Goal: Transaction & Acquisition: Purchase product/service

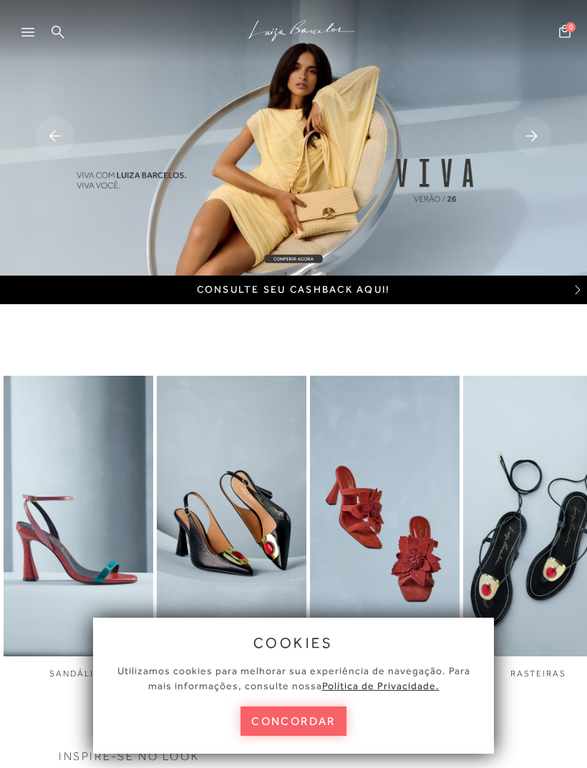
click at [317, 714] on button "concordar" at bounding box center [293, 720] width 106 height 29
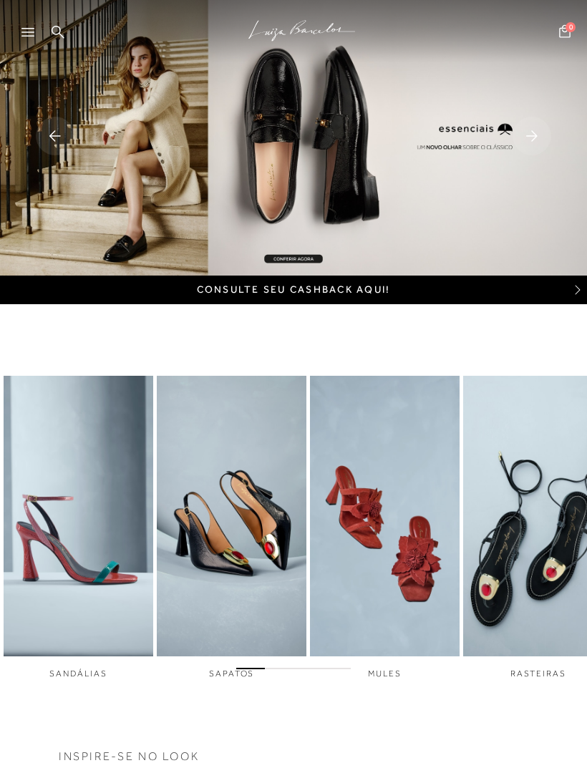
click at [29, 34] on icon at bounding box center [27, 32] width 13 height 9
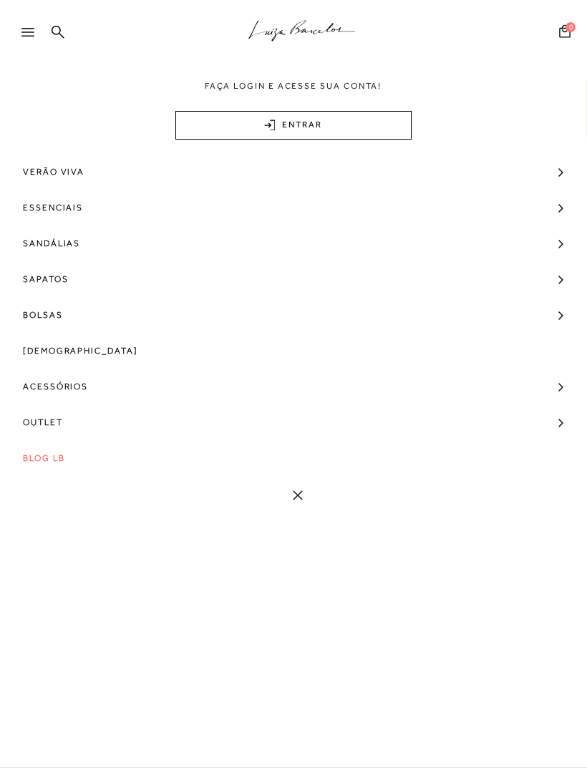
click at [46, 421] on span "Outlet" at bounding box center [43, 422] width 40 height 36
click at [67, 472] on span "Bolsas" at bounding box center [50, 476] width 40 height 10
click at [62, 528] on link "Média" at bounding box center [289, 538] width 556 height 28
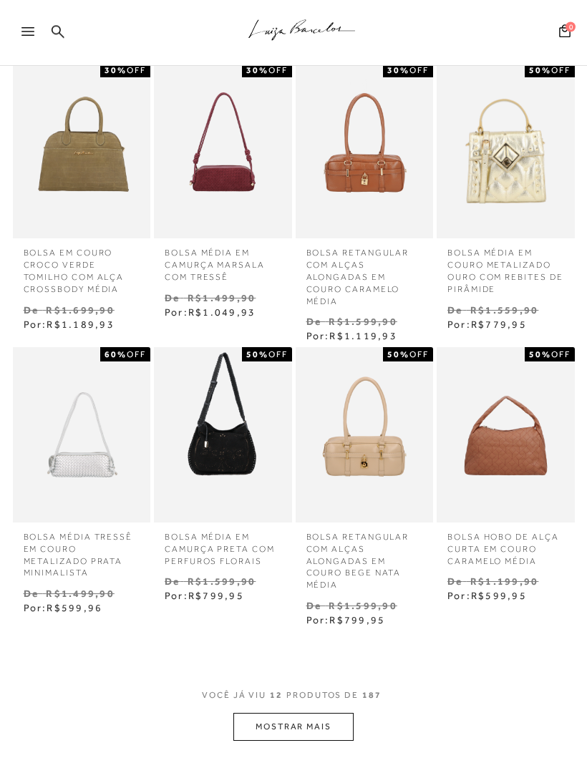
scroll to position [441, 0]
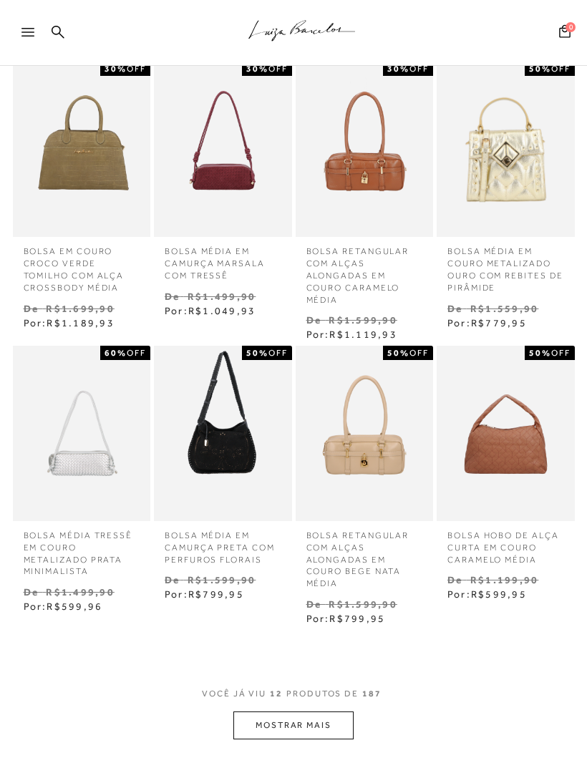
click at [249, 463] on img at bounding box center [222, 433] width 135 height 202
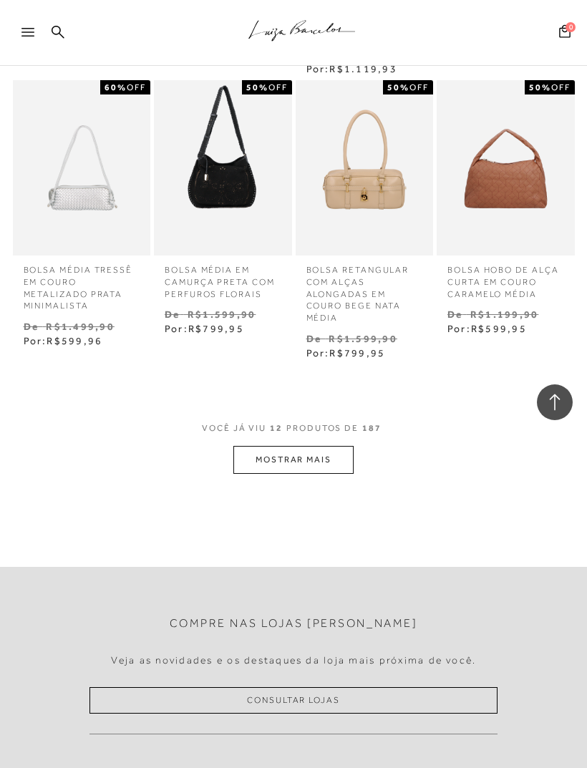
scroll to position [1563, 0]
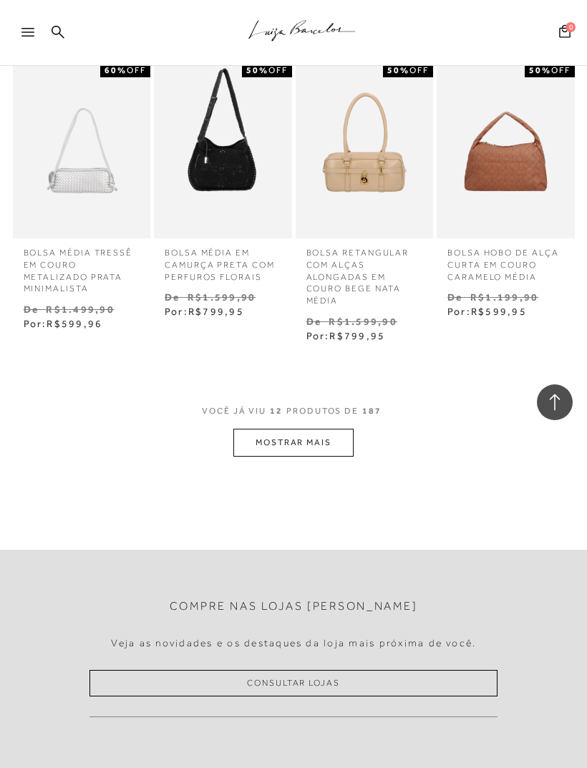
click at [338, 428] on button "MOSTRAR MAIS" at bounding box center [293, 442] width 120 height 28
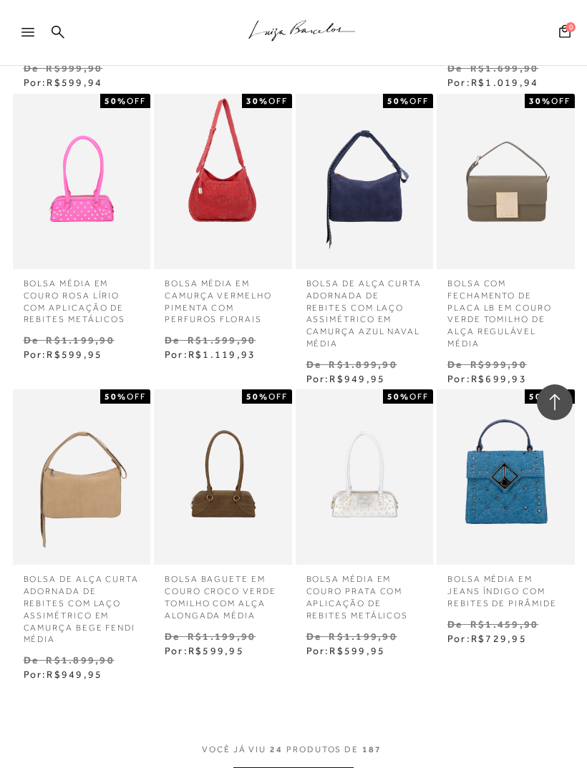
scroll to position [2111, 0]
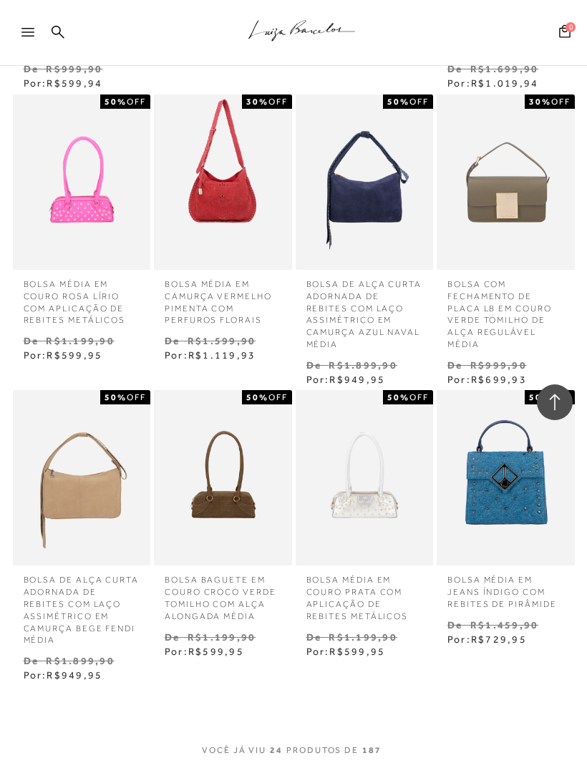
click at [329, 767] on button "MOSTRAR MAIS" at bounding box center [293, 782] width 120 height 28
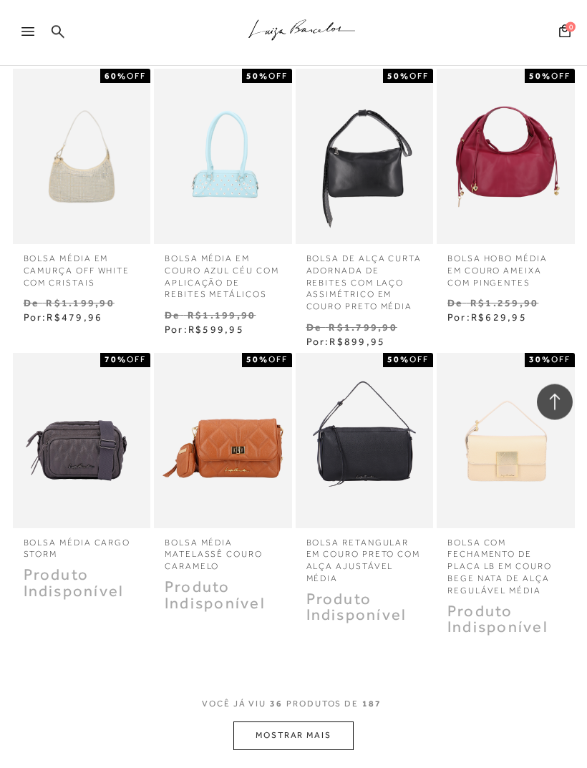
scroll to position [3023, 0]
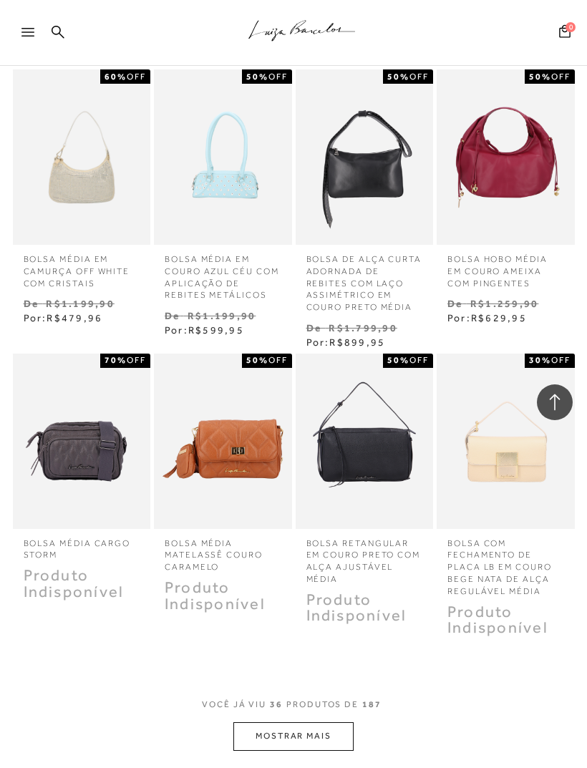
click at [331, 722] on button "MOSTRAR MAIS" at bounding box center [293, 736] width 120 height 28
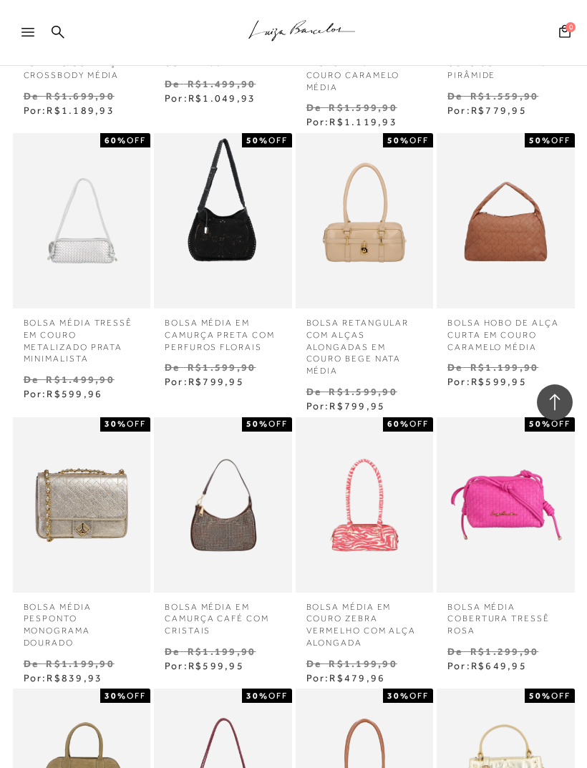
scroll to position [654, 0]
